Goal: Task Accomplishment & Management: Use online tool/utility

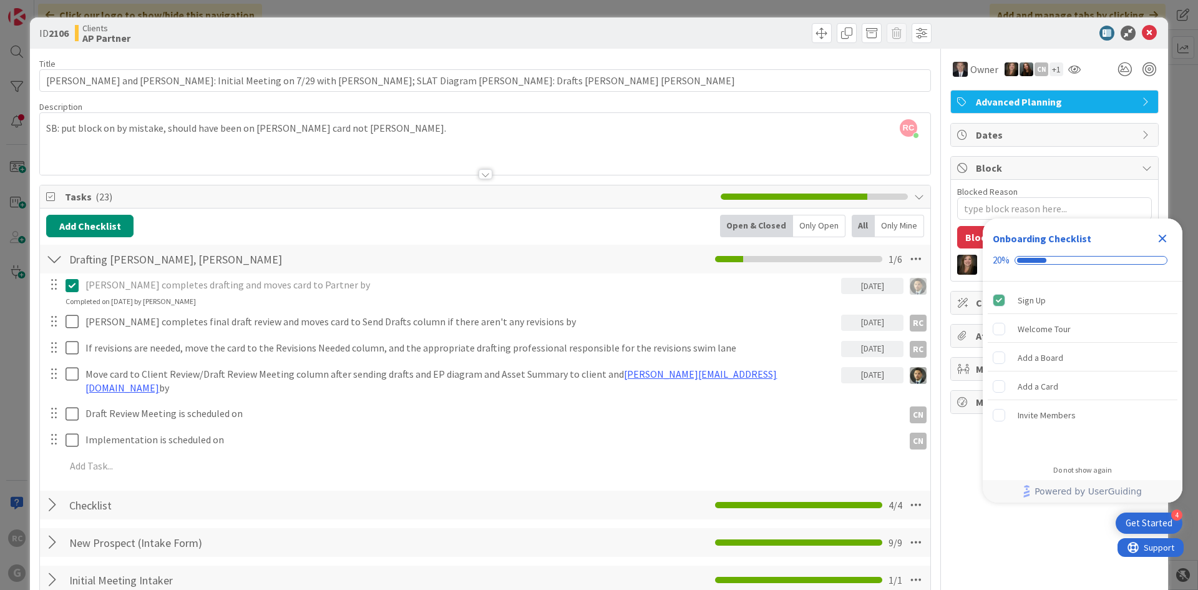
scroll to position [1056, 0]
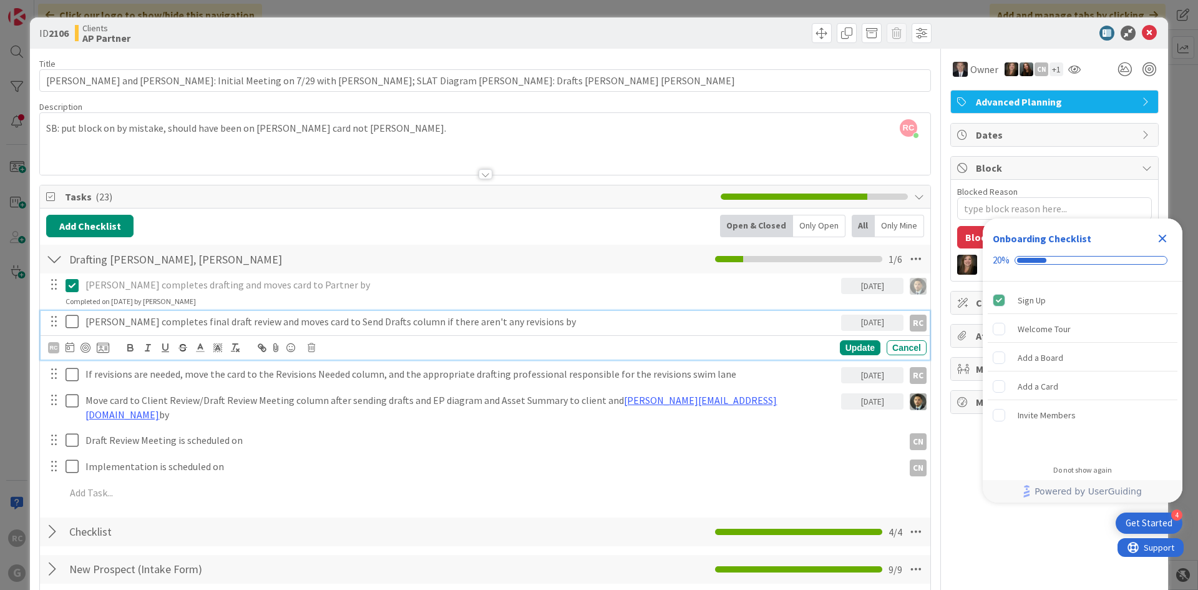
click at [72, 316] on icon at bounding box center [75, 321] width 19 height 15
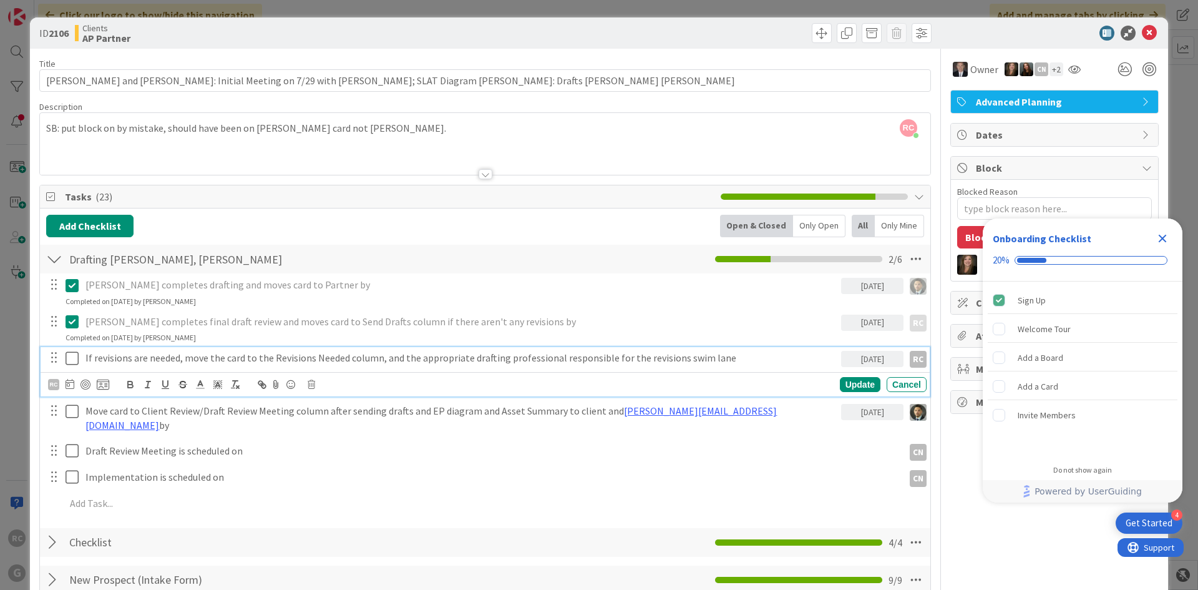
click at [141, 364] on p "If revisions are needed, move the card to the Revisions Needed column, and the …" at bounding box center [460, 358] width 751 height 14
click at [315, 384] on icon at bounding box center [311, 384] width 7 height 9
click at [351, 438] on div "Delete" at bounding box center [343, 437] width 46 height 22
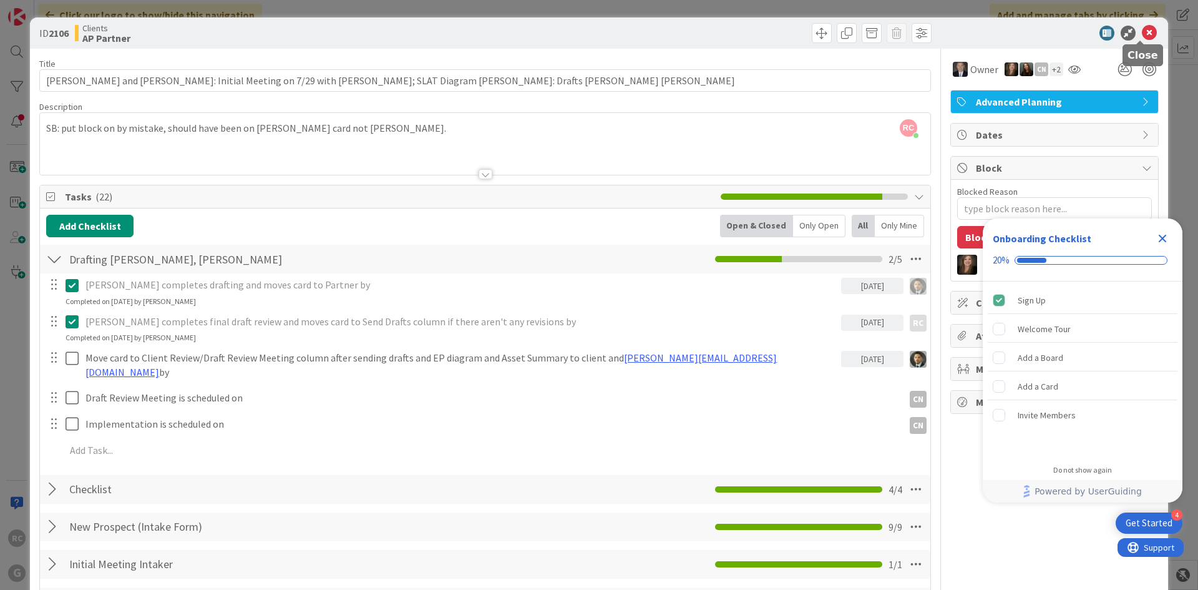
click at [1142, 31] on icon at bounding box center [1149, 33] width 15 height 15
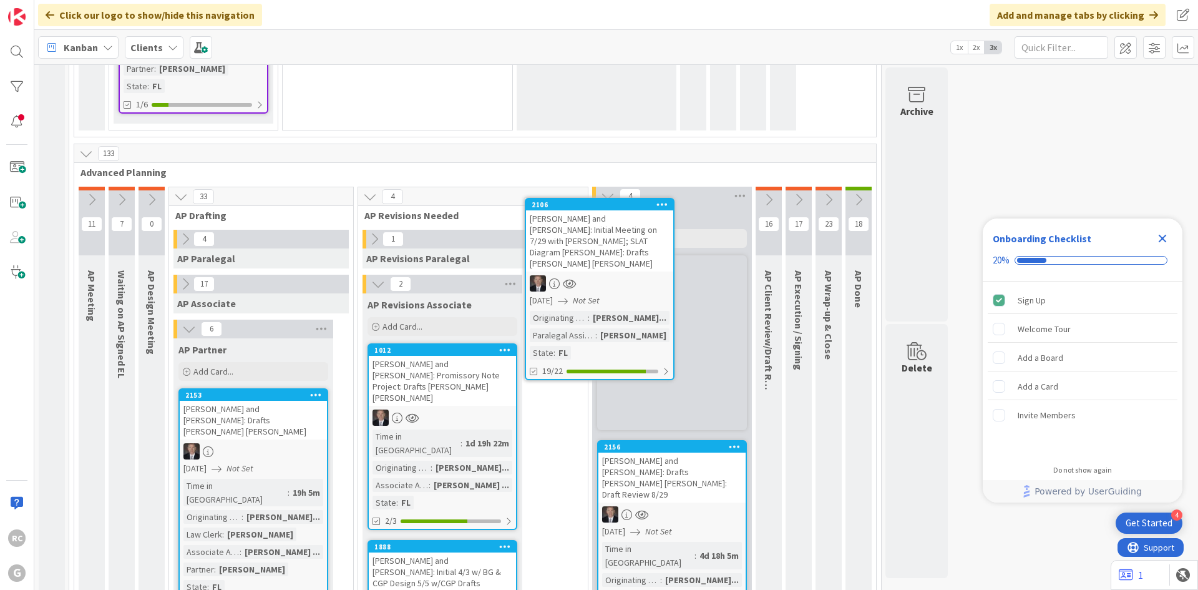
scroll to position [894, 0]
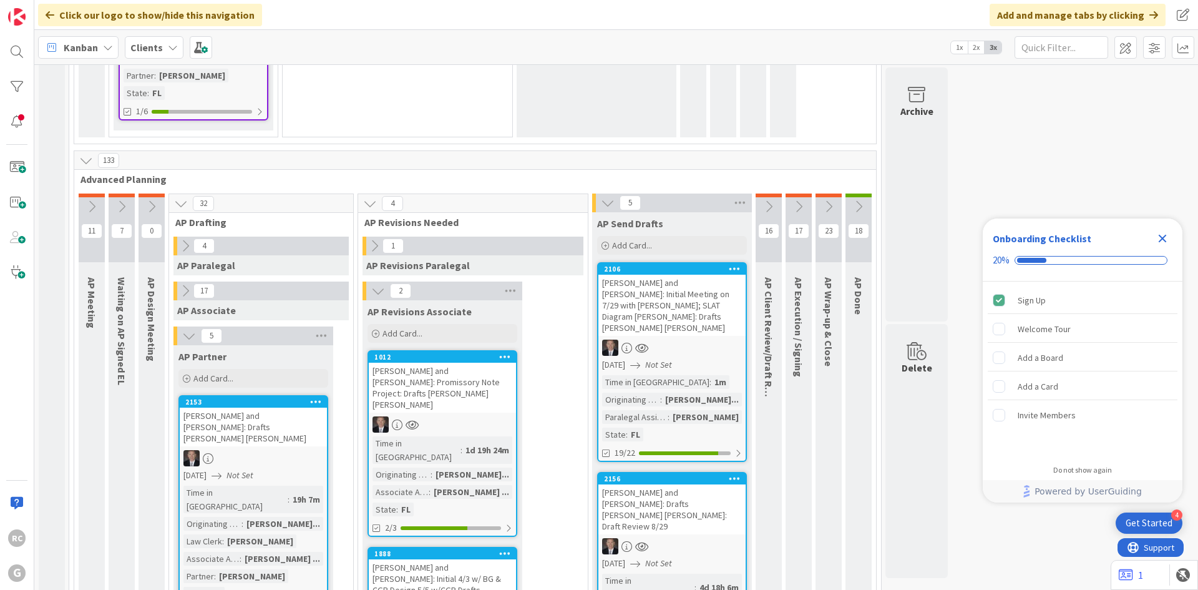
click at [255, 408] on div "[PERSON_NAME] and [PERSON_NAME]: Drafts [PERSON_NAME] [PERSON_NAME]" at bounding box center [253, 427] width 147 height 39
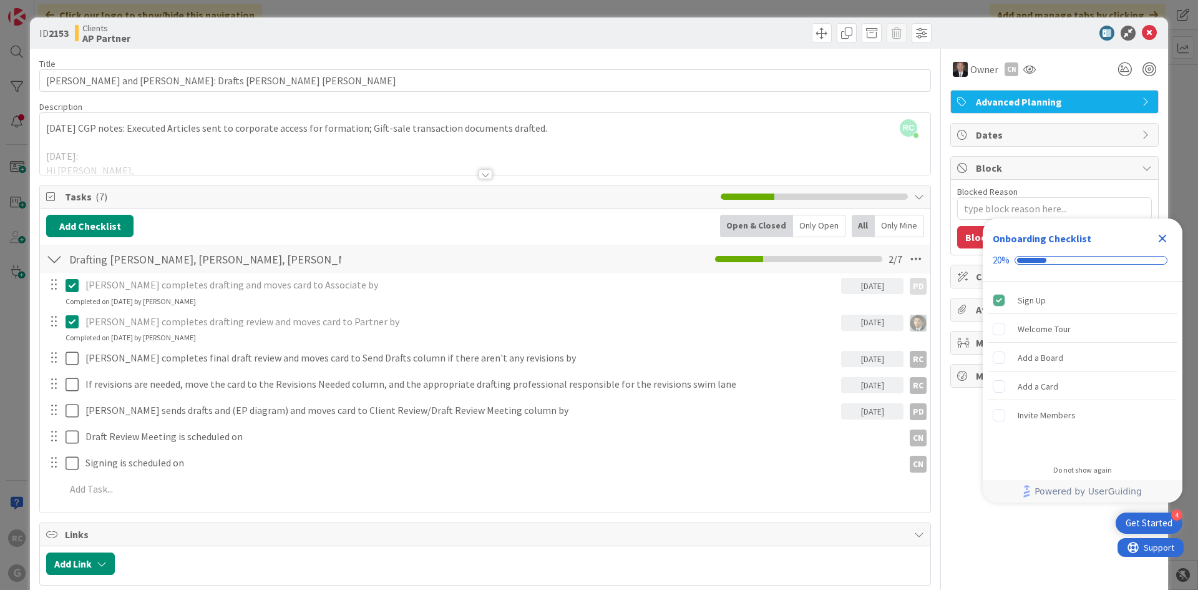
type textarea "x"
